Goal: Check status

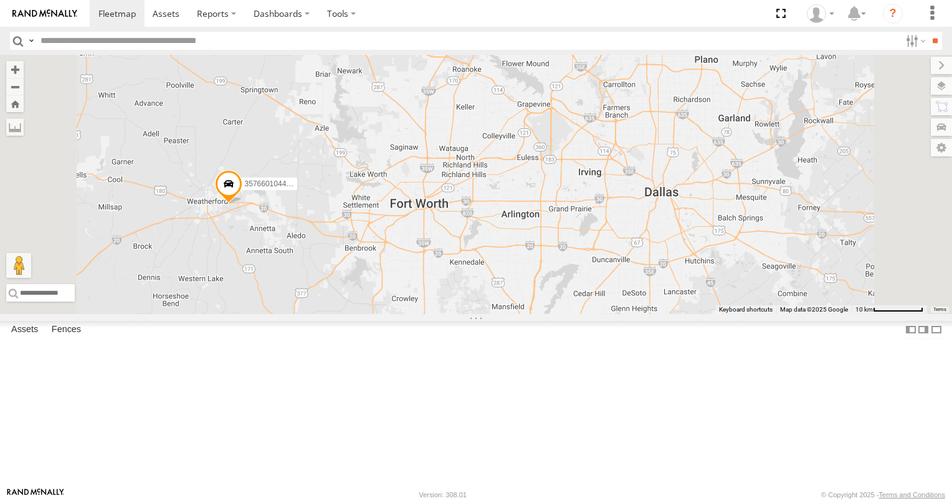
click at [0, 0] on span at bounding box center [0, 0] width 0 height 0
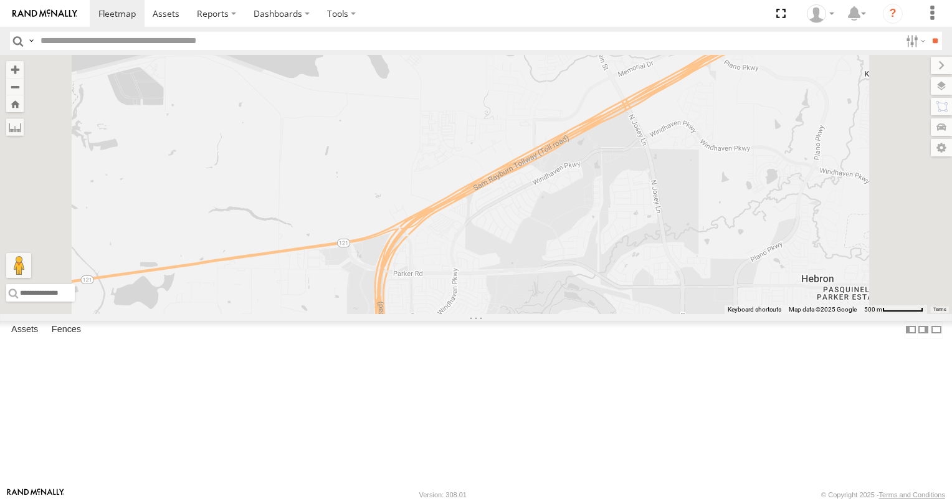
click at [0, 0] on span at bounding box center [0, 0] width 0 height 0
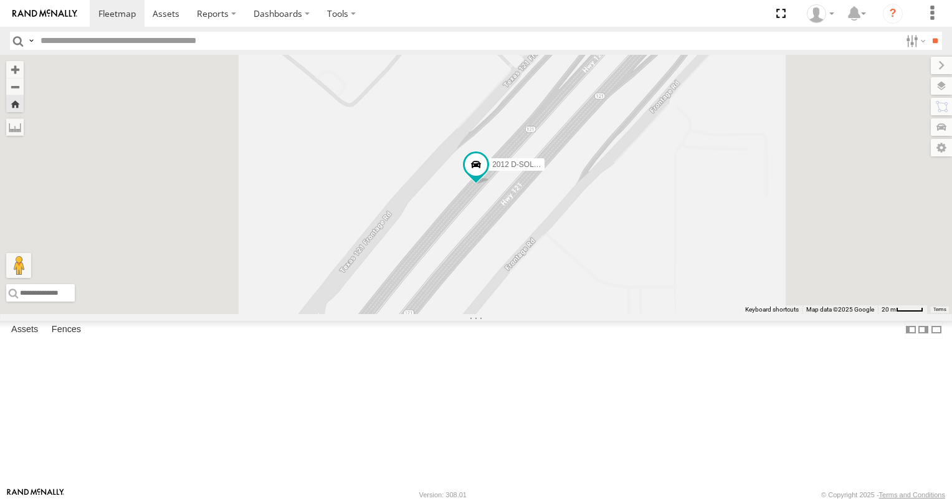
click at [0, 0] on link at bounding box center [0, 0] width 0 height 0
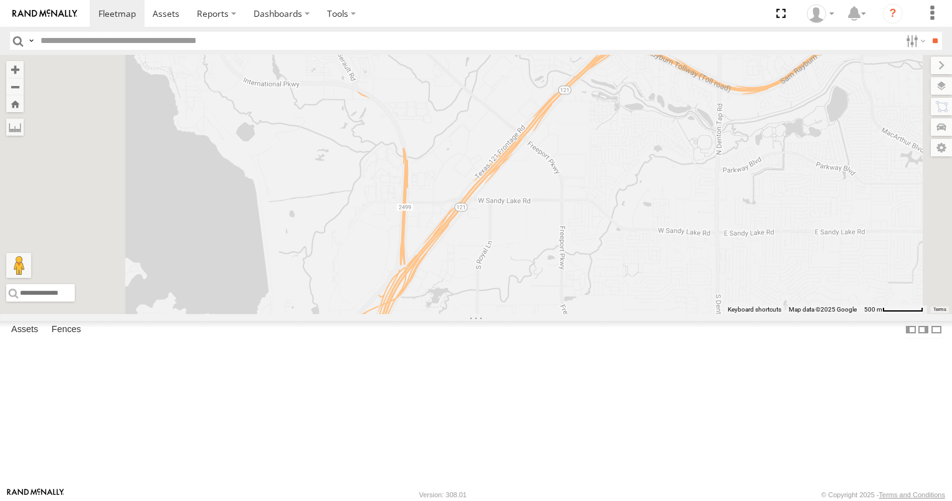
click at [0, 0] on span at bounding box center [0, 0] width 0 height 0
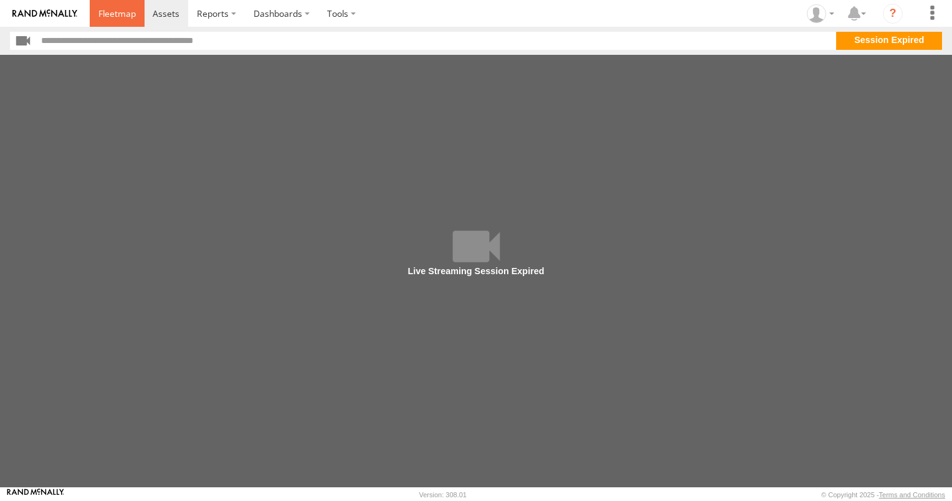
click at [131, 12] on span at bounding box center [116, 13] width 37 height 12
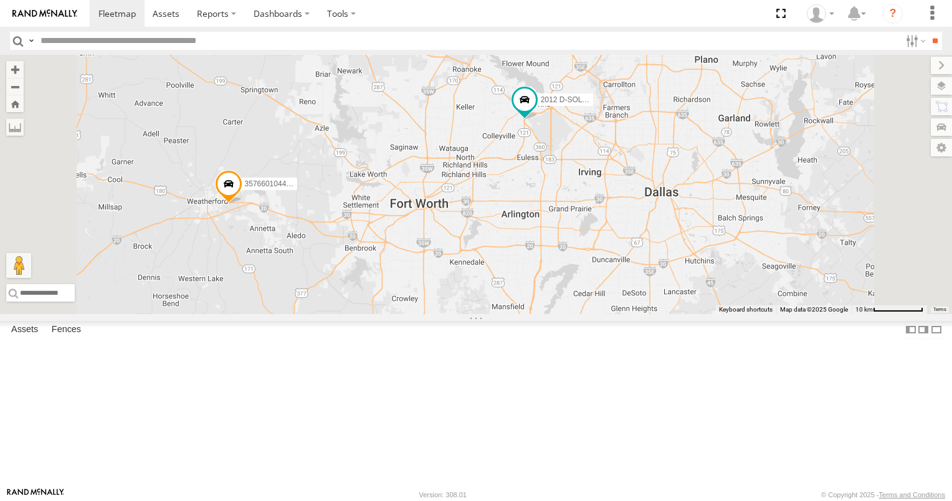
click at [0, 0] on span at bounding box center [0, 0] width 0 height 0
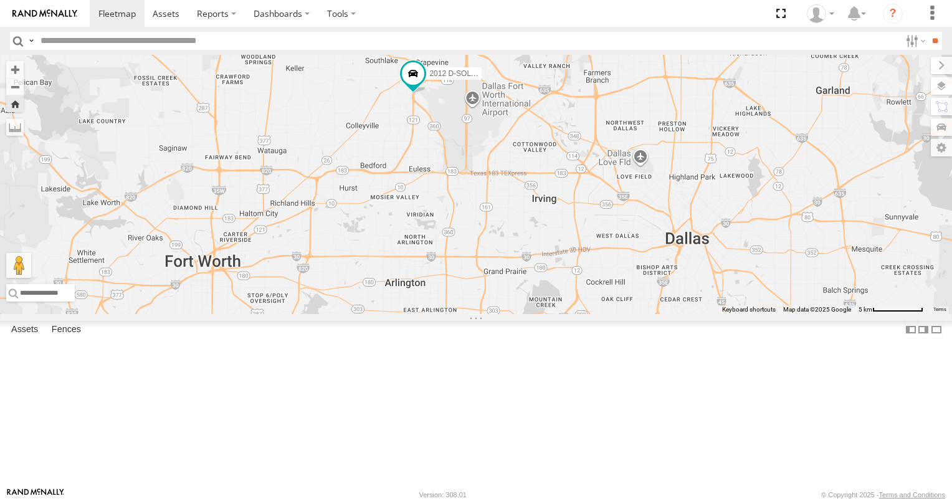
drag, startPoint x: 508, startPoint y: 314, endPoint x: 548, endPoint y: 249, distance: 76.6
click at [566, 264] on div "2012 D-SOL Welding Truck #3" at bounding box center [476, 184] width 952 height 259
